Goal: Information Seeking & Learning: Learn about a topic

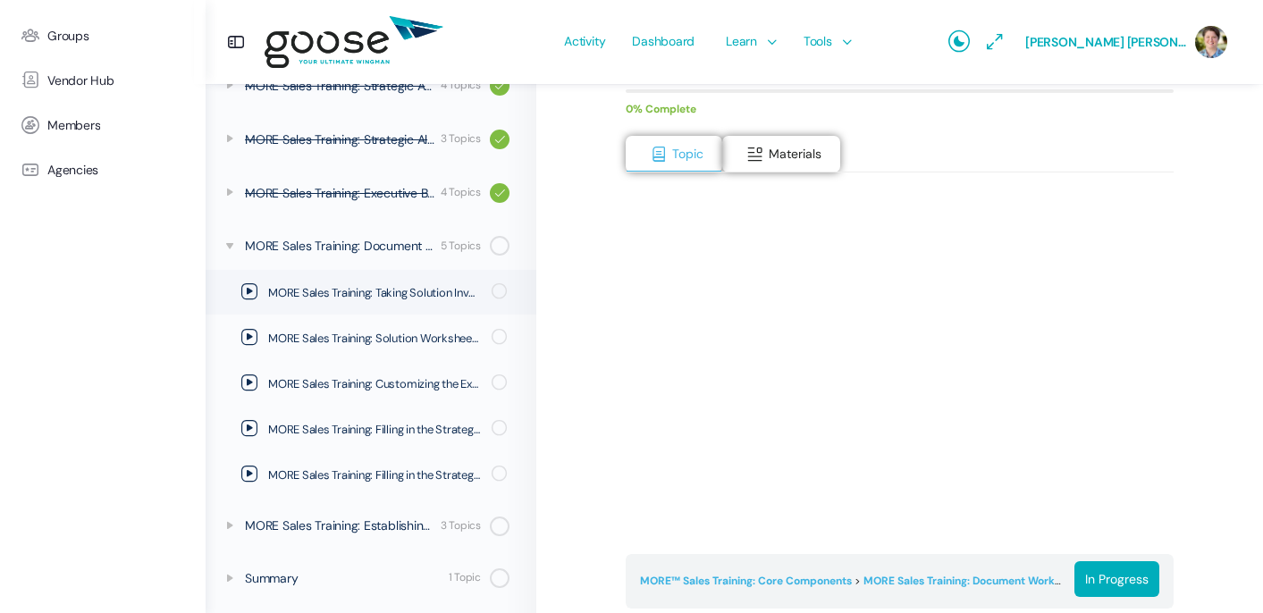
scroll to position [259, 0]
click at [251, 288] on icon at bounding box center [249, 291] width 16 height 16
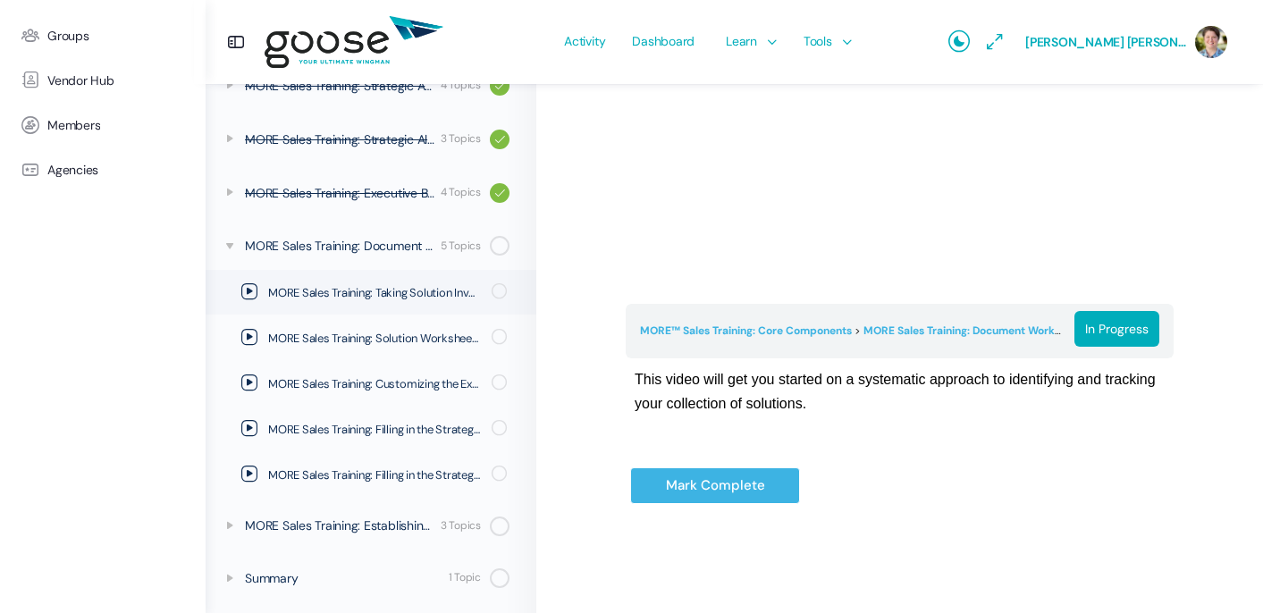
scroll to position [511, 0]
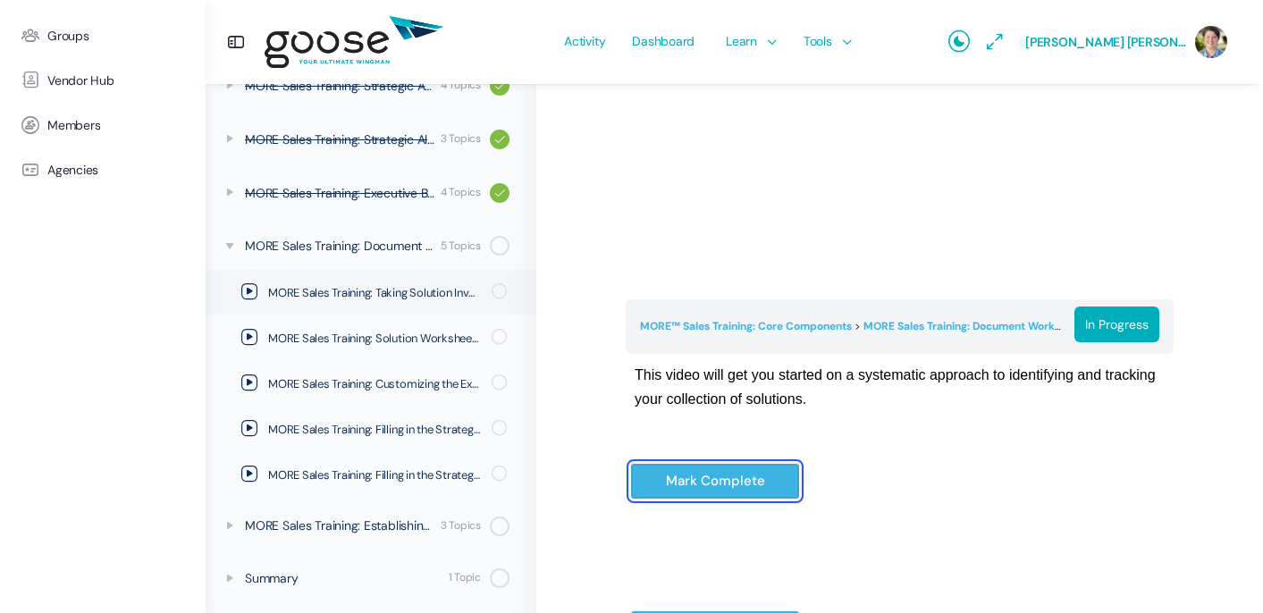
click at [739, 477] on input "Mark Complete" at bounding box center [715, 481] width 170 height 37
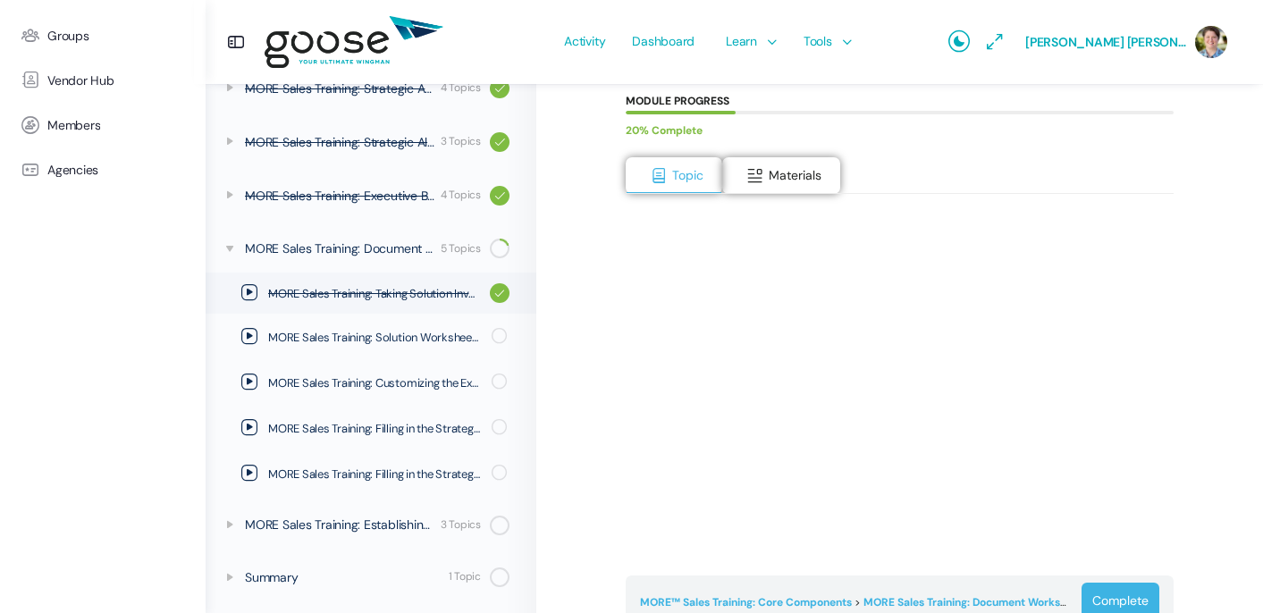
scroll to position [244, 0]
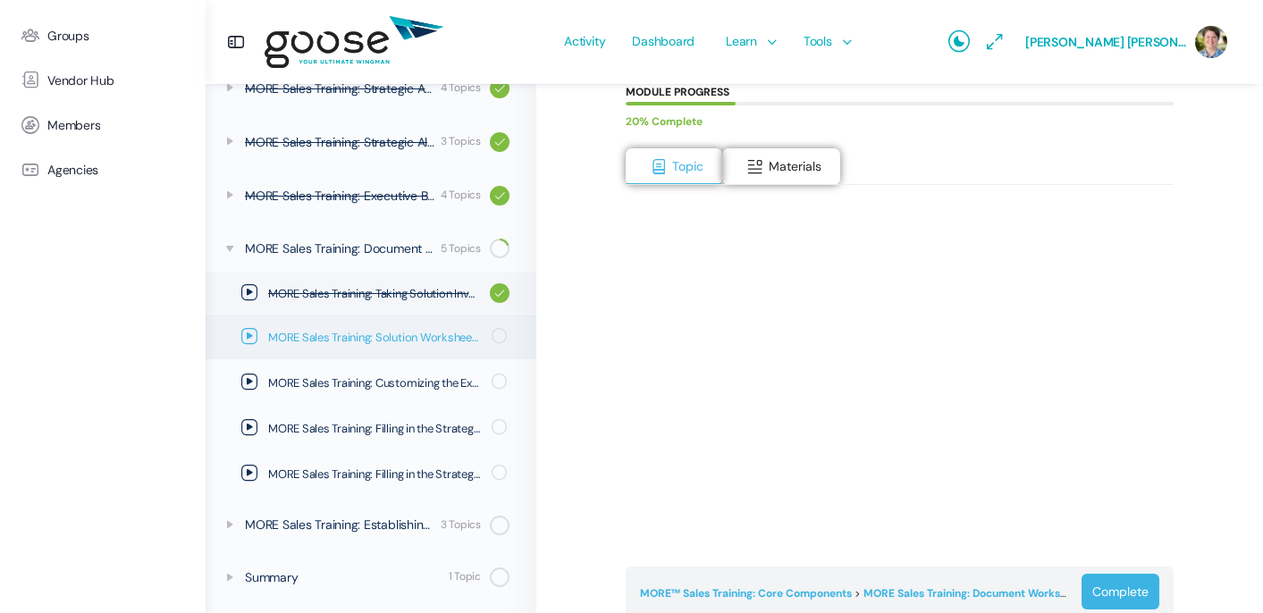
click at [253, 335] on icon at bounding box center [249, 336] width 16 height 16
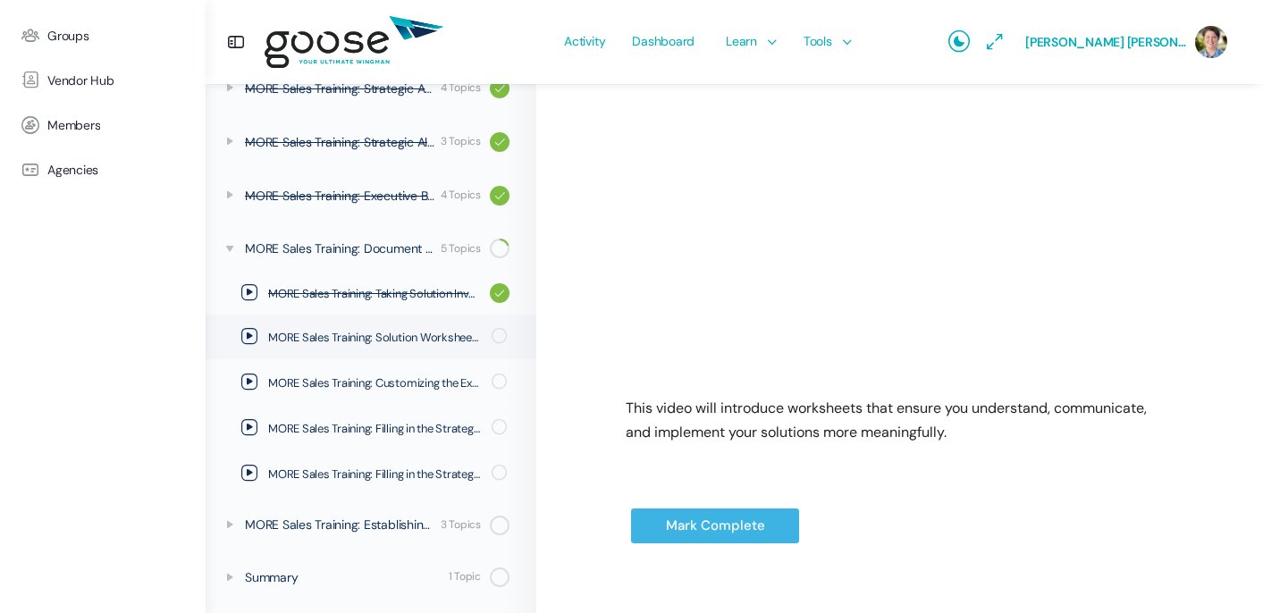
scroll to position [458, 0]
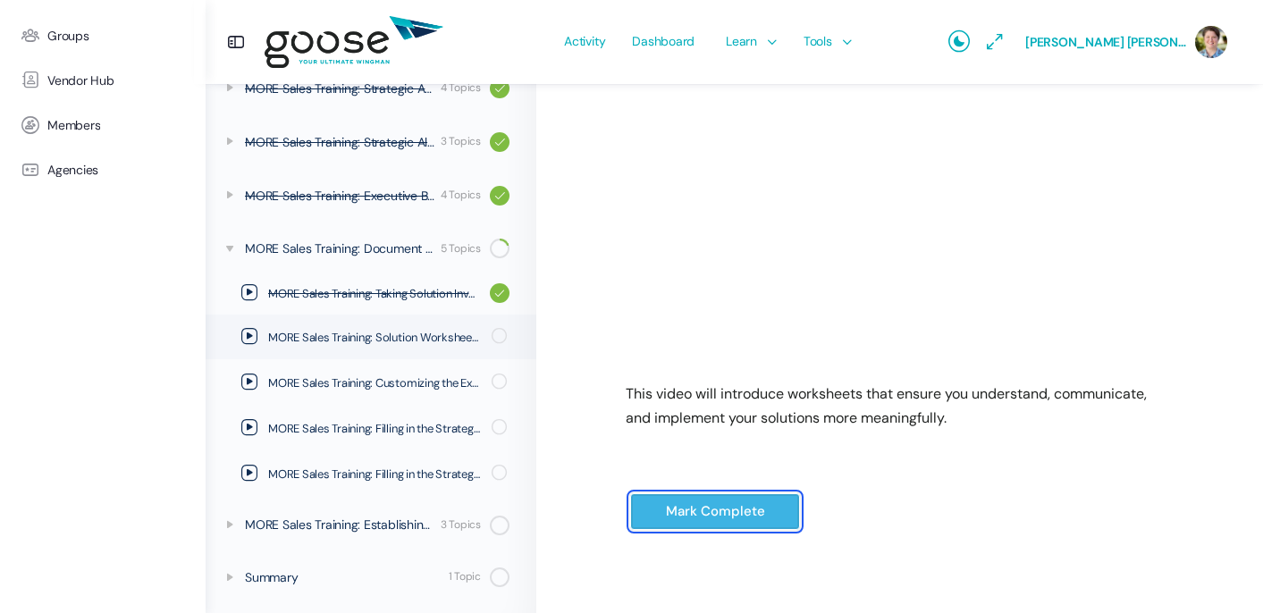
click at [695, 509] on input "Mark Complete" at bounding box center [715, 512] width 170 height 37
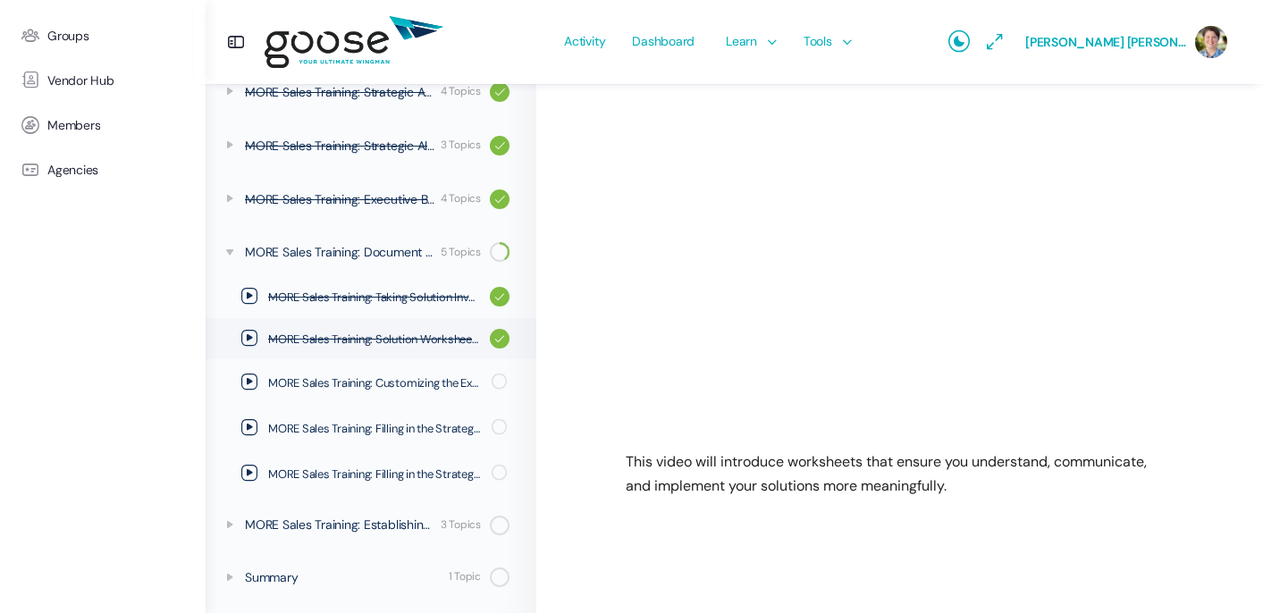
scroll to position [393, 0]
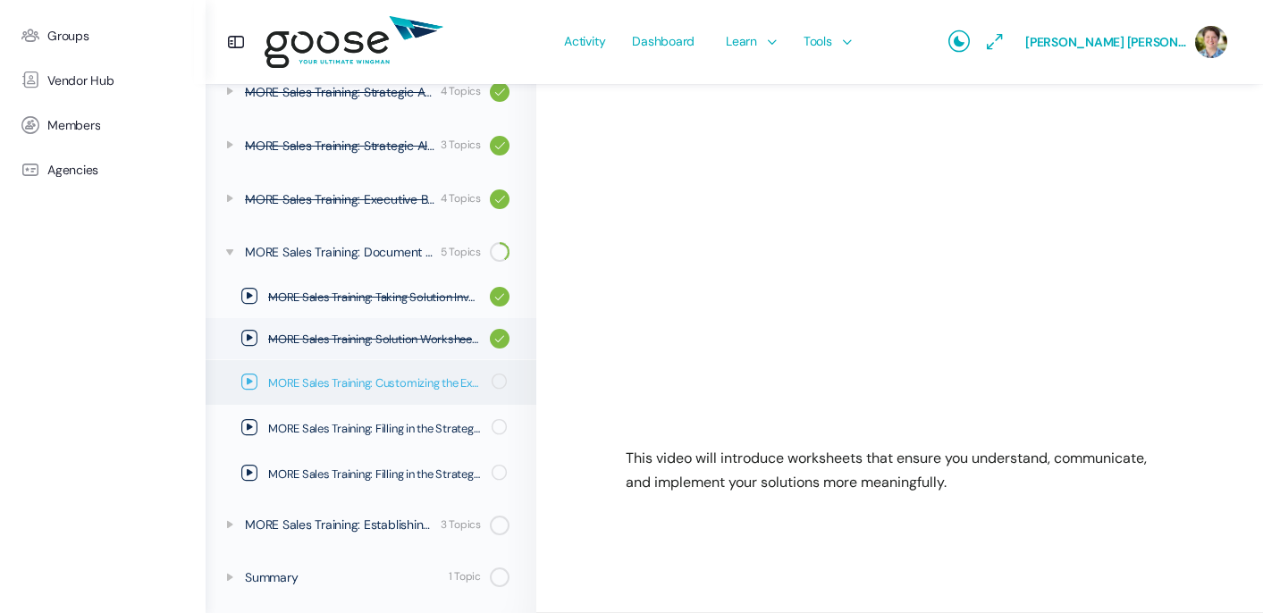
click at [249, 383] on icon at bounding box center [249, 382] width 16 height 16
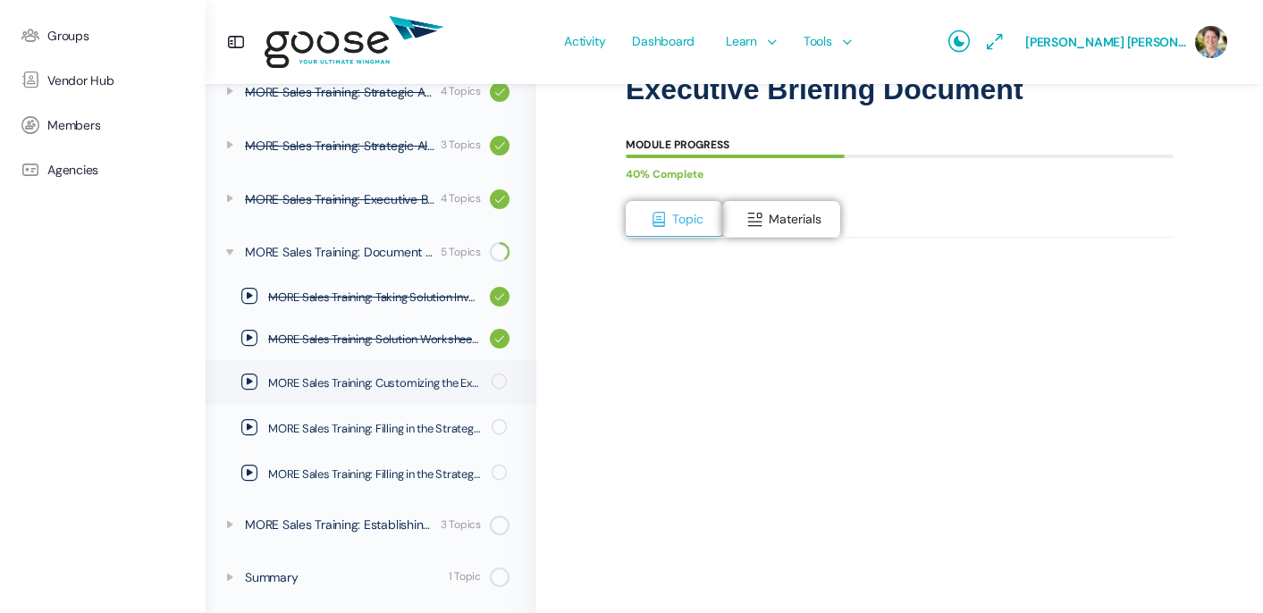
scroll to position [406, 0]
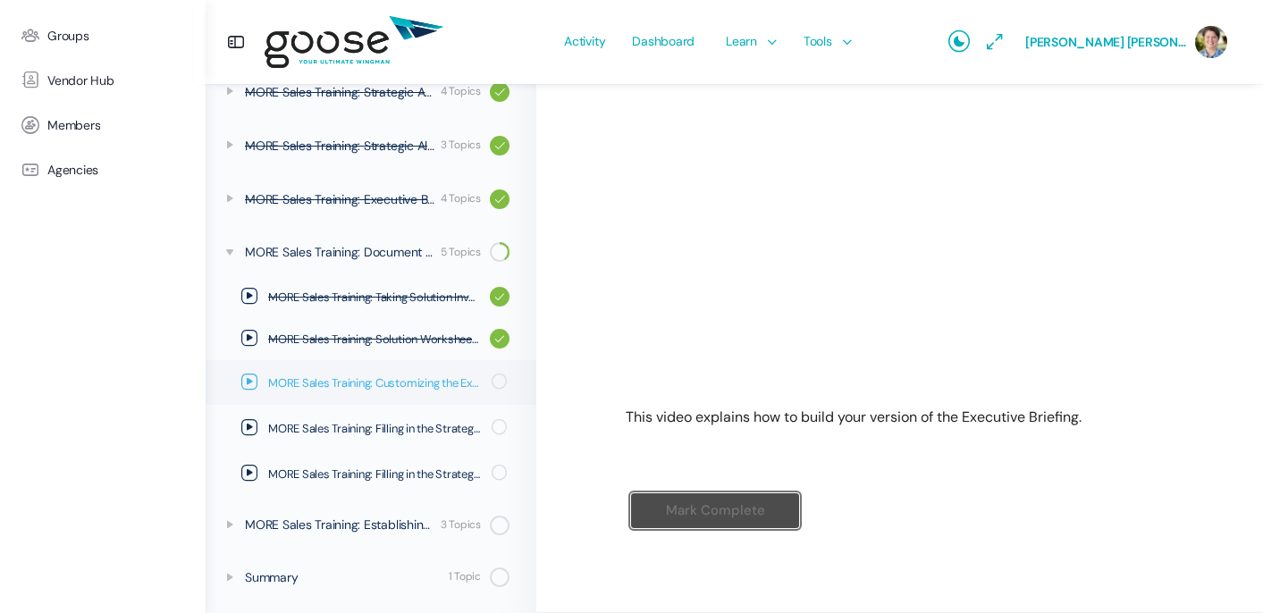
click at [250, 375] on icon at bounding box center [249, 382] width 16 height 16
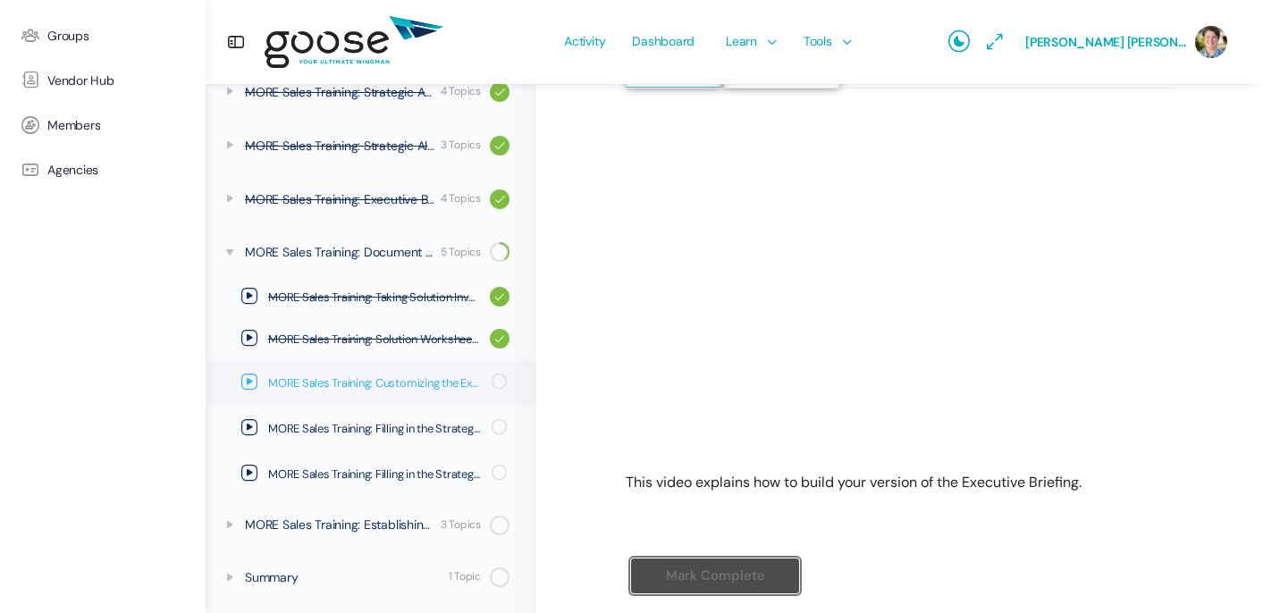
scroll to position [406, 0]
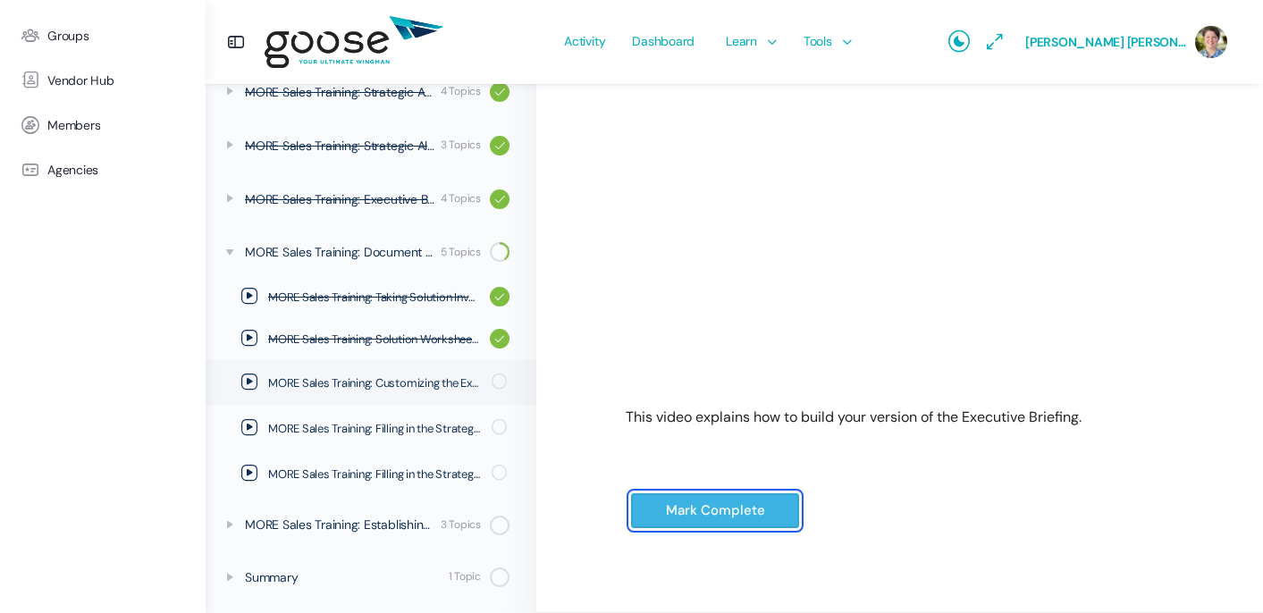
click at [718, 507] on input "Mark Complete" at bounding box center [715, 511] width 170 height 37
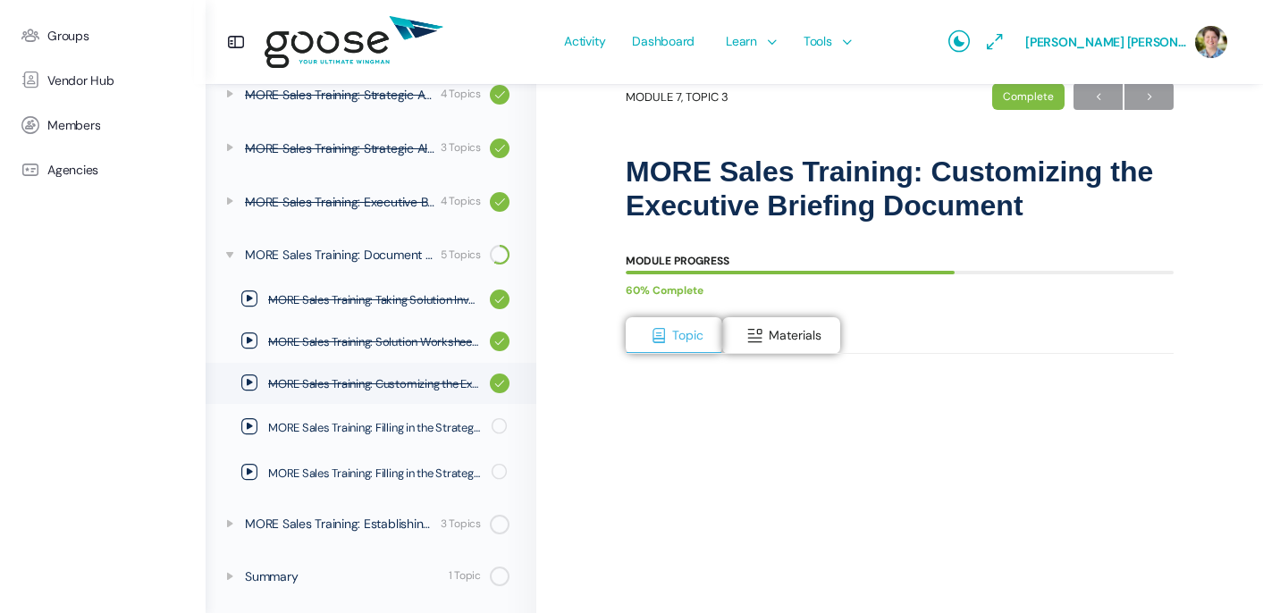
scroll to position [171, 0]
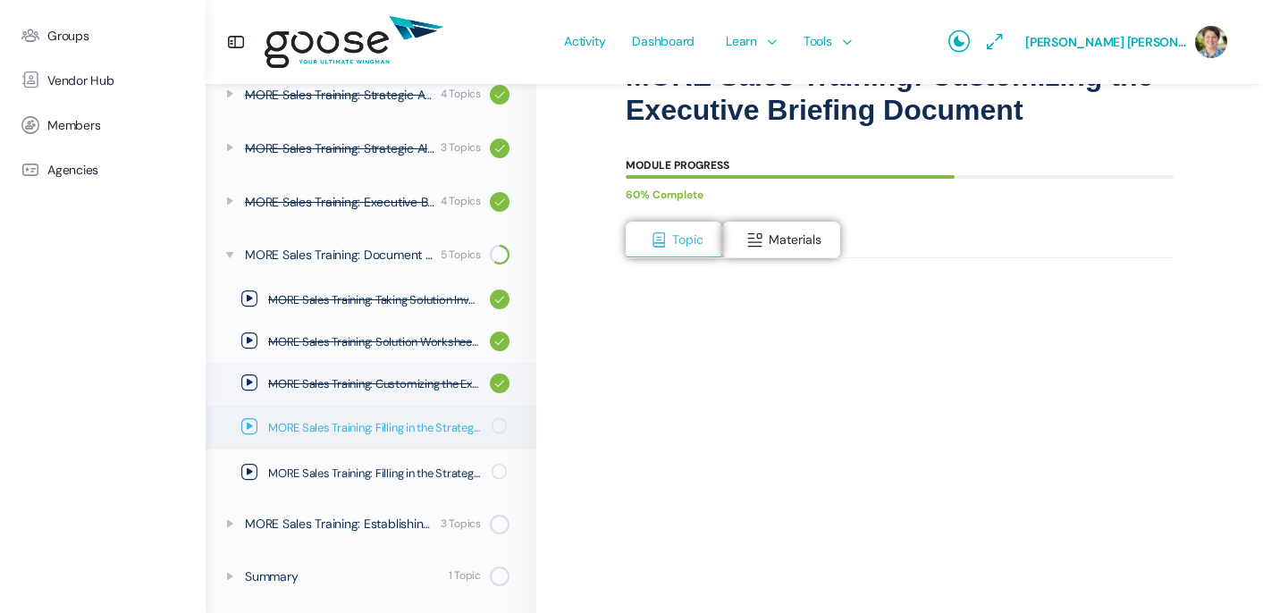
click at [249, 424] on icon at bounding box center [249, 426] width 16 height 16
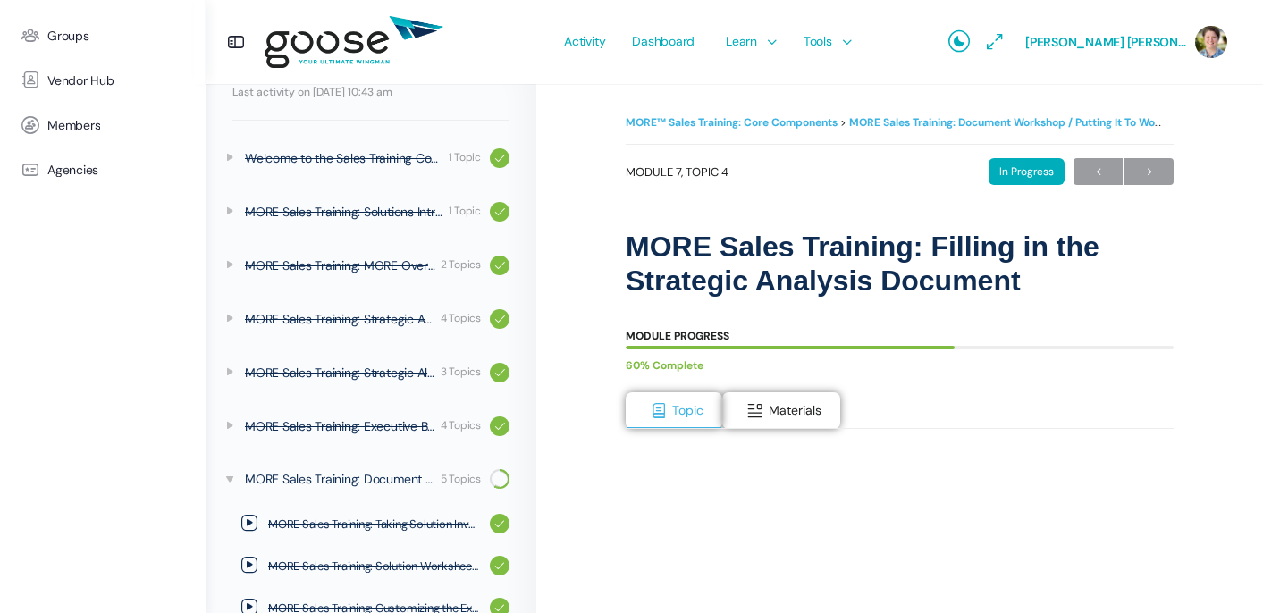
scroll to position [418, 0]
